Goal: Task Accomplishment & Management: Complete application form

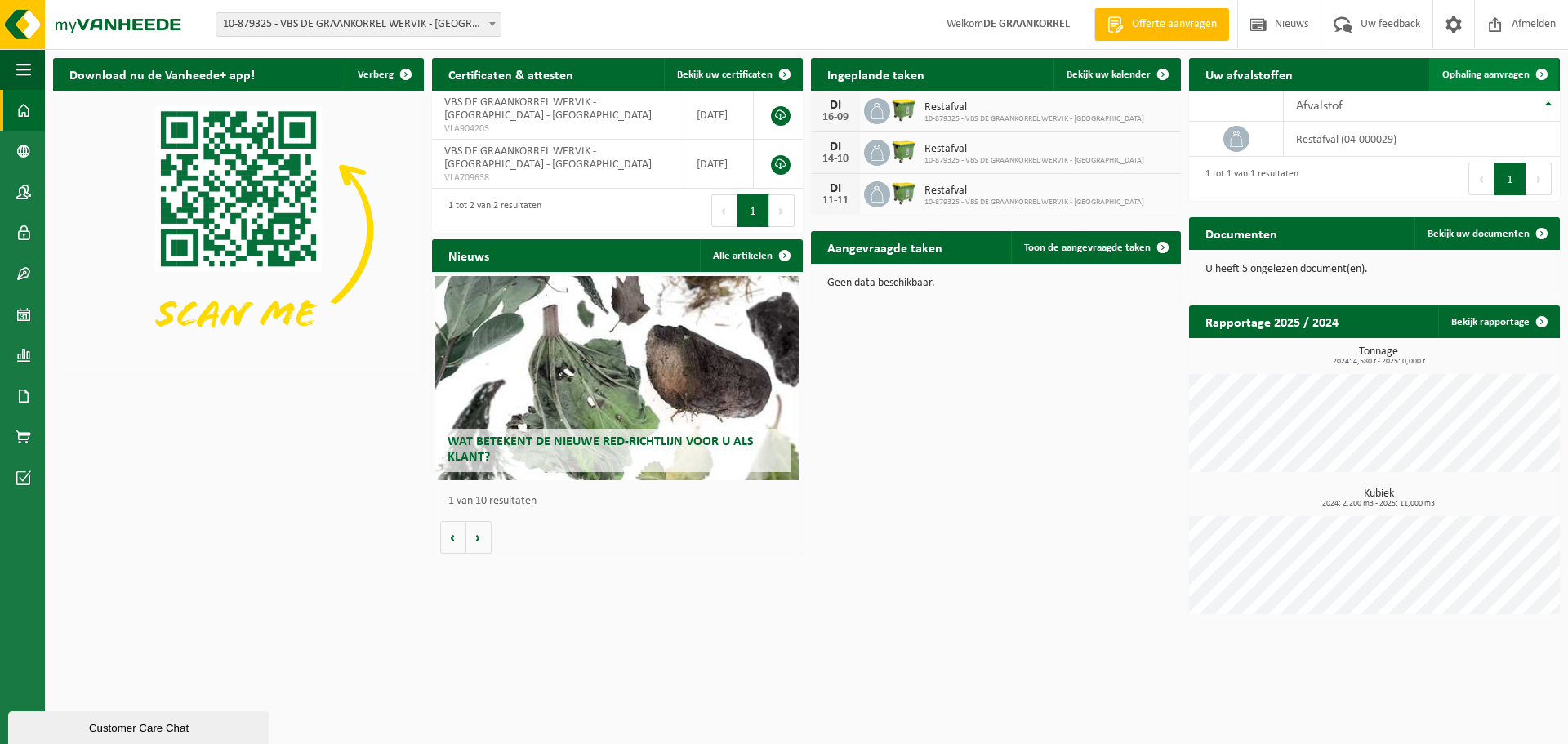
click at [1504, 73] on span "Ophaling aanvragen" at bounding box center [1486, 74] width 87 height 11
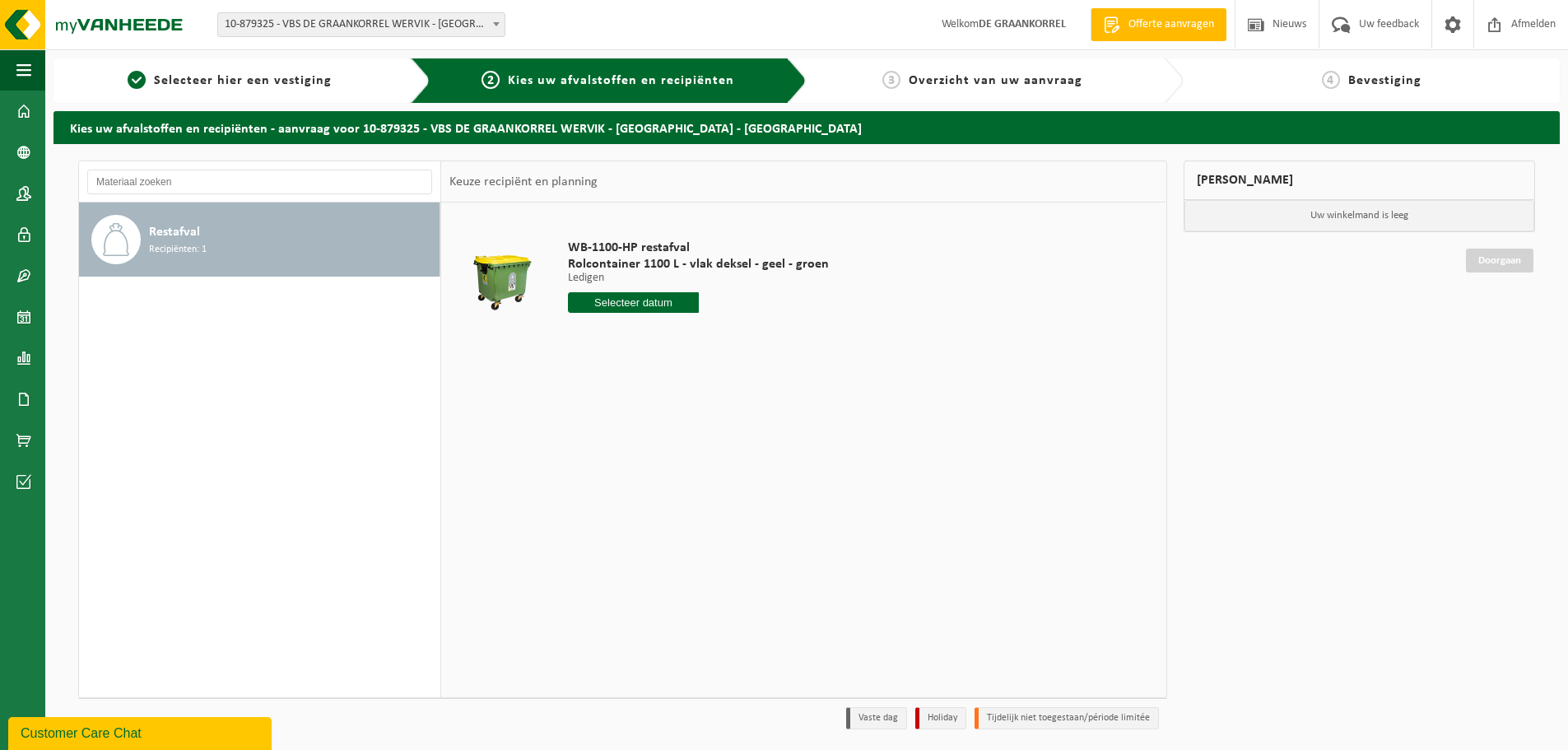
click at [614, 303] on input "text" at bounding box center [633, 302] width 130 height 21
click at [616, 424] on div "9" at bounding box center [612, 422] width 29 height 27
type input "Van 2025-09-09"
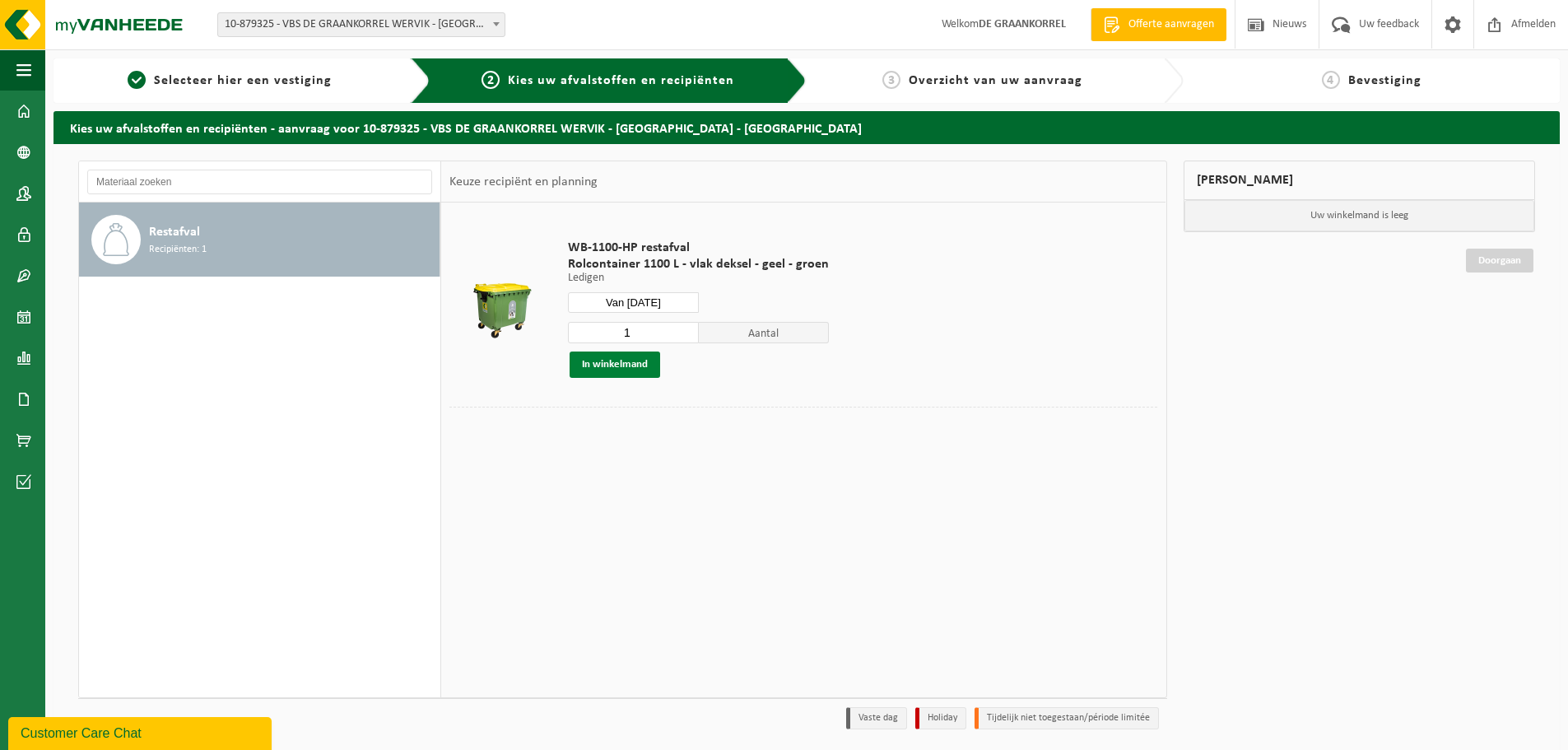
click at [623, 367] on button "In winkelmand" at bounding box center [615, 365] width 91 height 27
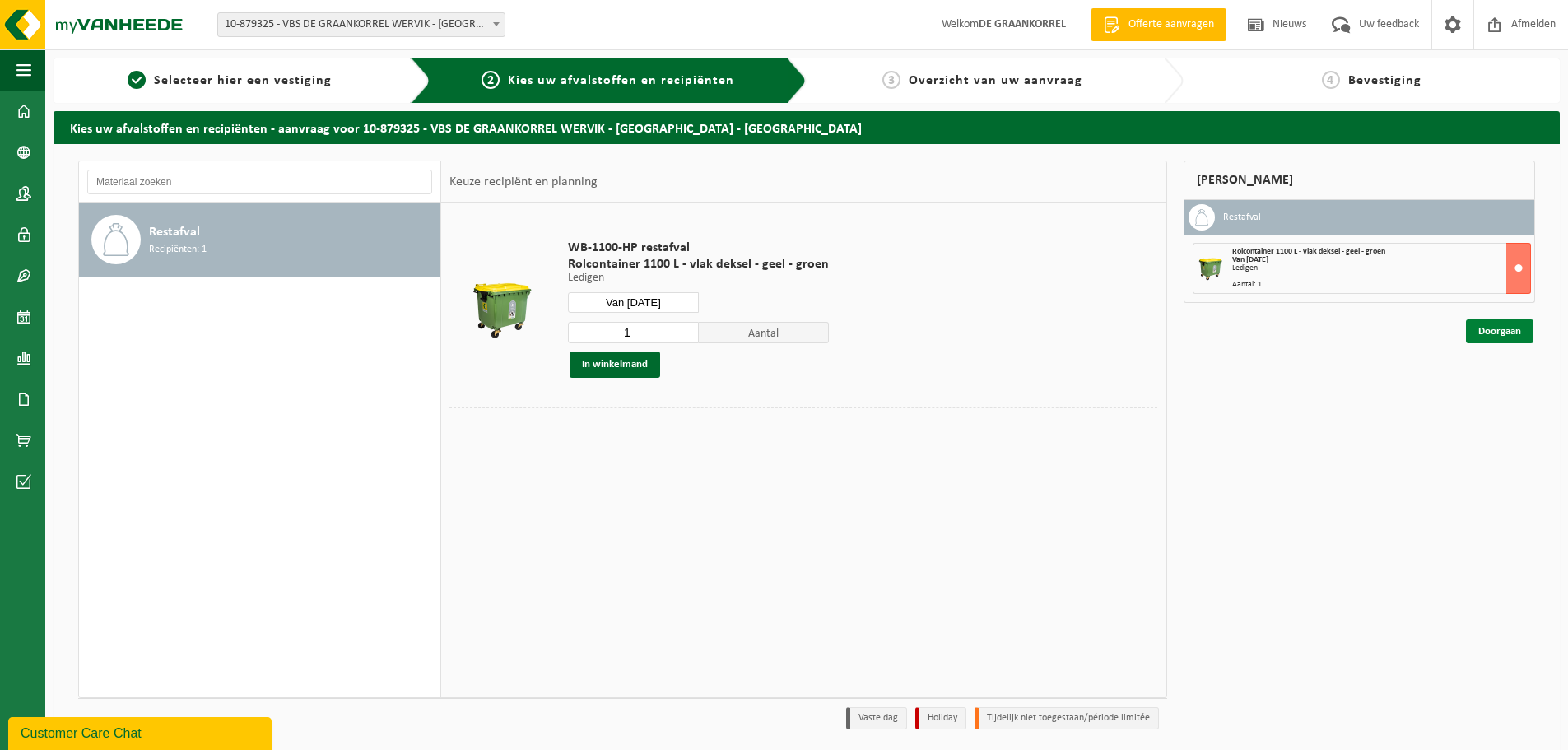
click at [1490, 324] on link "Doorgaan" at bounding box center [1500, 331] width 67 height 24
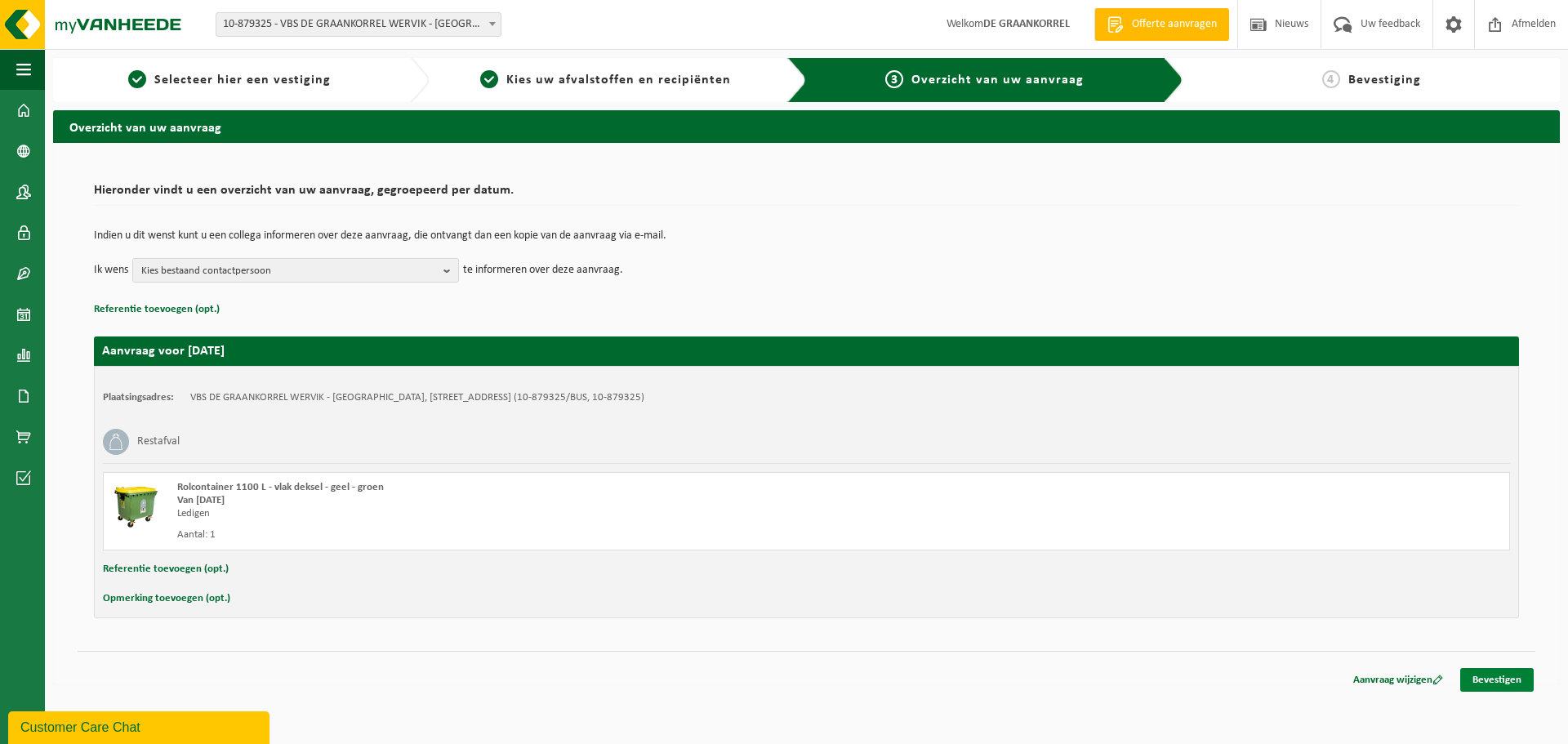
click at [1497, 677] on link "Bevestigen" at bounding box center [1496, 679] width 74 height 24
